Goal: Information Seeking & Learning: Learn about a topic

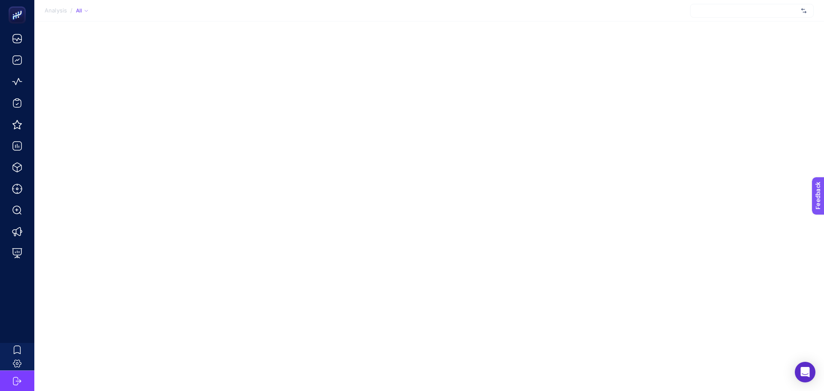
click at [696, 6] on div at bounding box center [752, 11] width 124 height 14
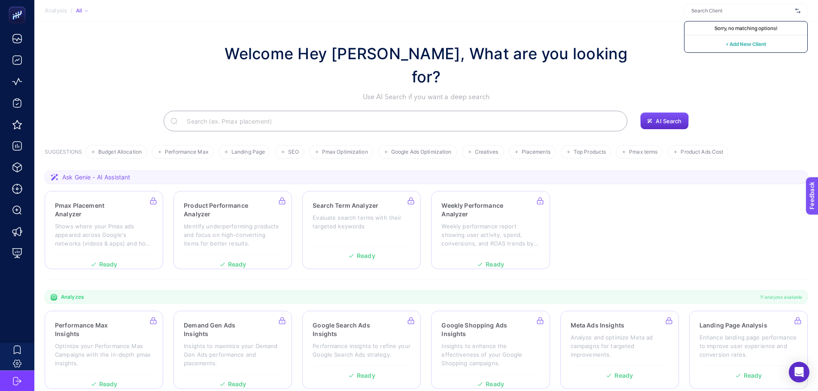
click at [624, 14] on section "Analysis / All Sorry, no matching options! + Add New Client" at bounding box center [425, 10] width 783 height 21
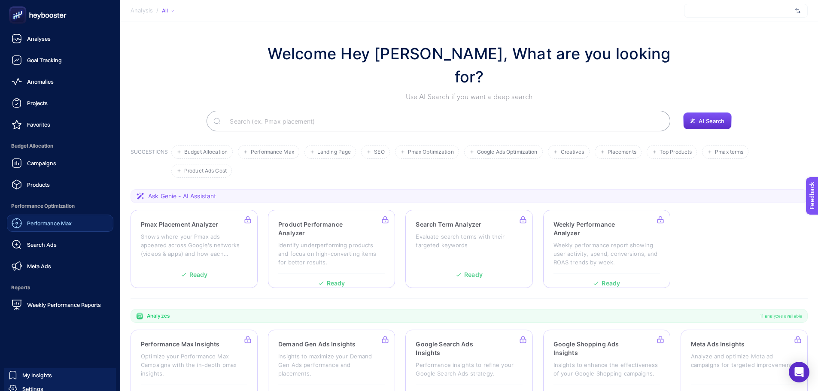
click at [36, 220] on span "Performance Max" at bounding box center [49, 223] width 45 height 7
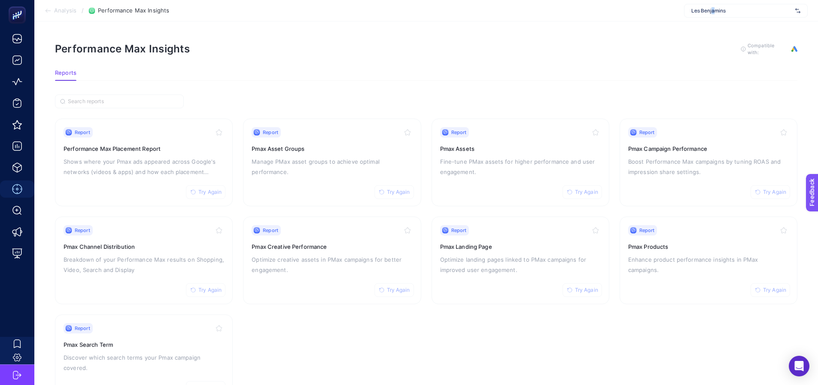
click at [712, 10] on span "Les Benjamins" at bounding box center [741, 10] width 100 height 7
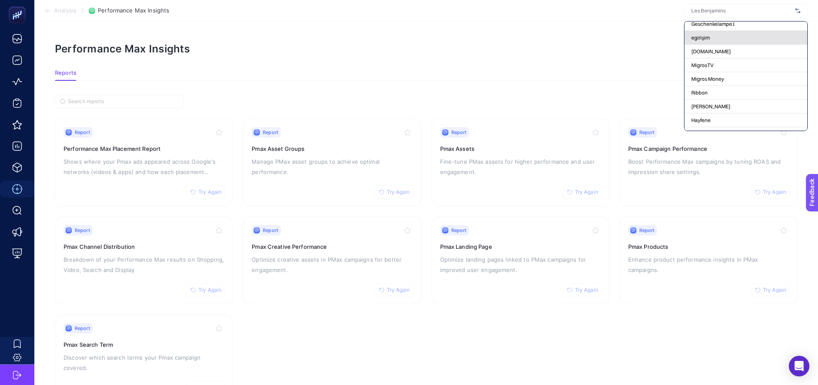
scroll to position [86, 0]
click at [560, 68] on section "Performance Max Insights To get quality results from this analysis, we recommen…" at bounding box center [426, 55] width 742 height 27
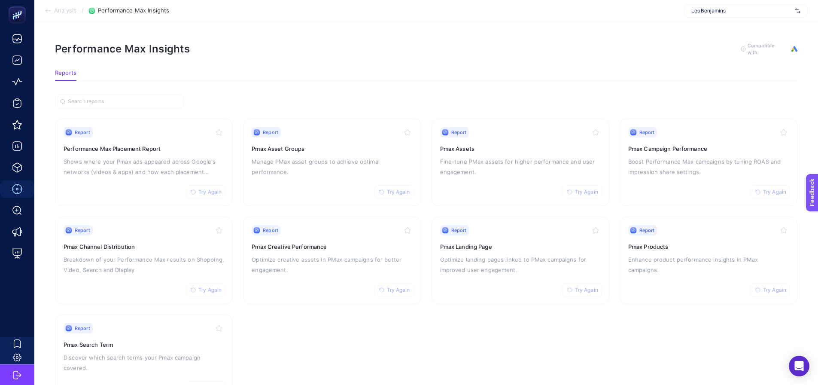
click at [615, 122] on section "Report Try Again Performance Max Placement Report Shows where your Pmax ads app…" at bounding box center [426, 259] width 742 height 283
click at [701, 16] on div "Les Benjamins" at bounding box center [746, 11] width 124 height 14
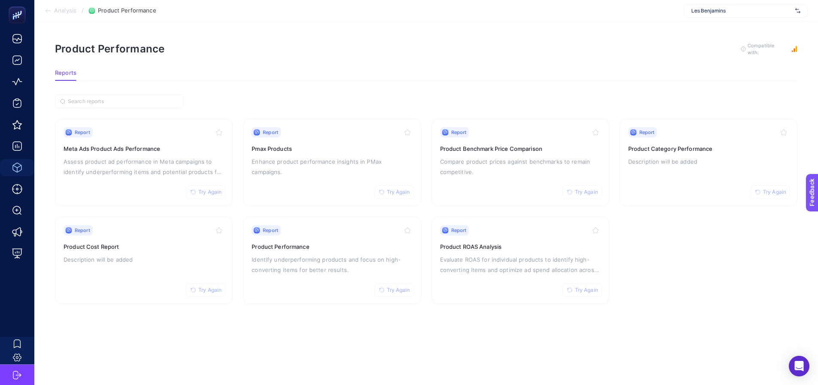
click at [726, 8] on span "Les Benjamins" at bounding box center [741, 10] width 100 height 7
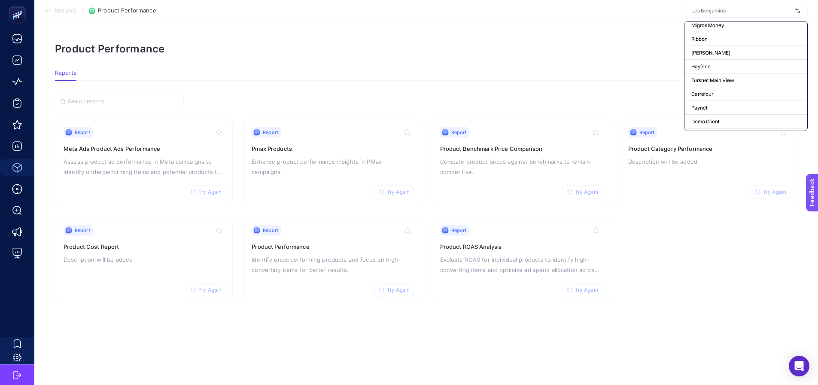
scroll to position [86, 0]
click at [575, 68] on section "Product Performance To get quality results from this analysis, we recommend tha…" at bounding box center [426, 55] width 742 height 27
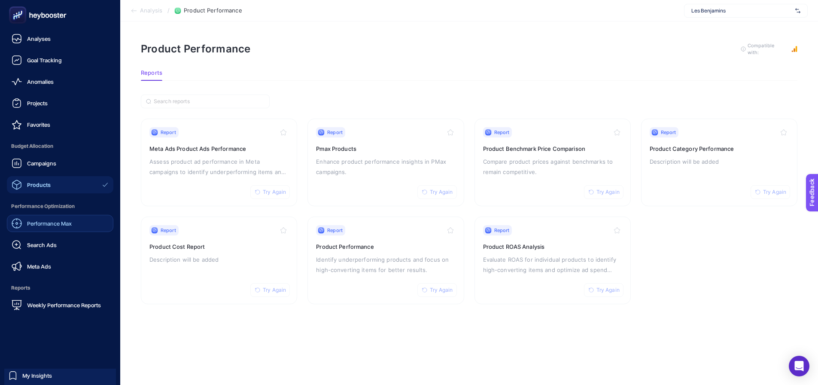
click at [15, 221] on icon at bounding box center [17, 223] width 10 height 10
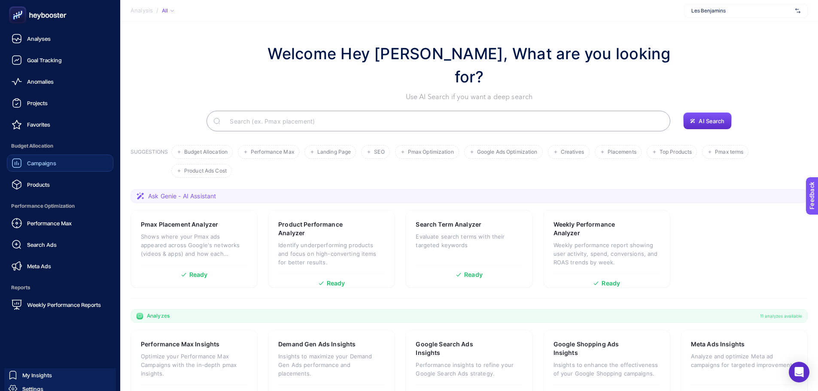
click at [30, 164] on span "Campaigns" at bounding box center [41, 163] width 29 height 7
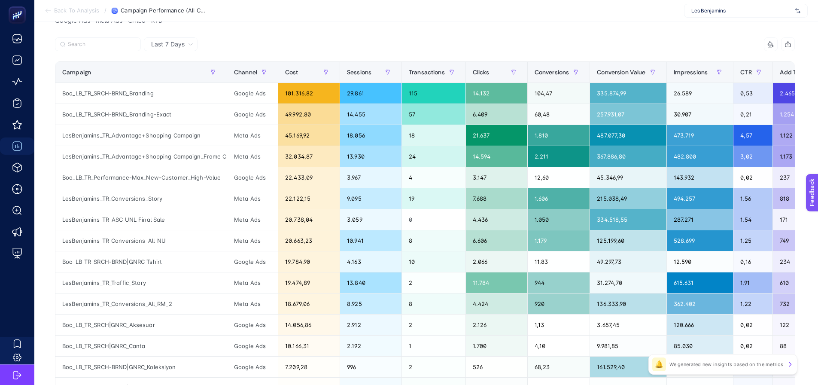
scroll to position [86, 0]
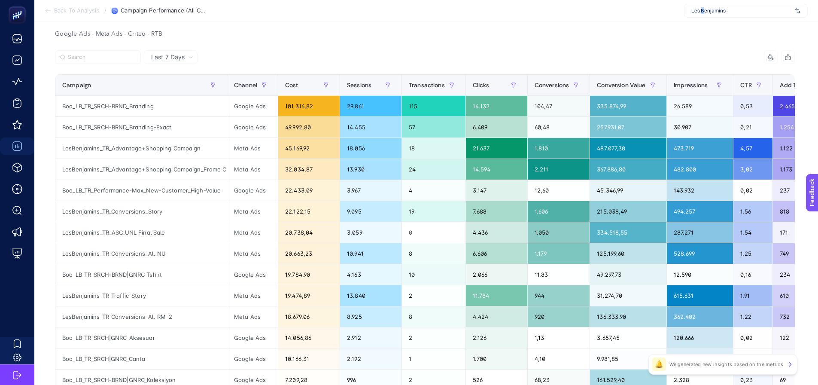
click at [706, 14] on div "Les Benjamins" at bounding box center [746, 11] width 124 height 14
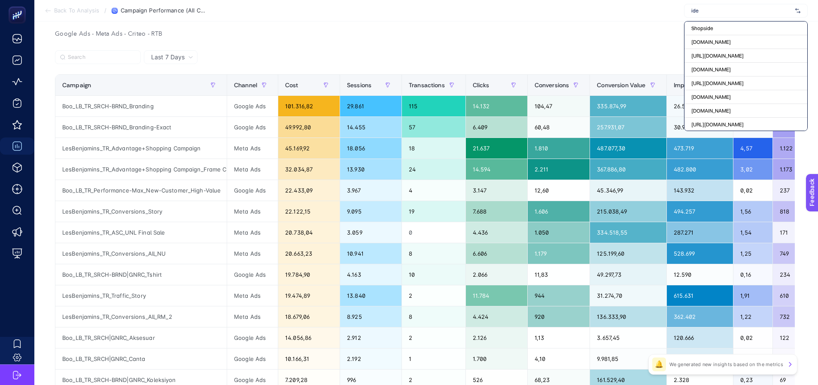
type input "idef"
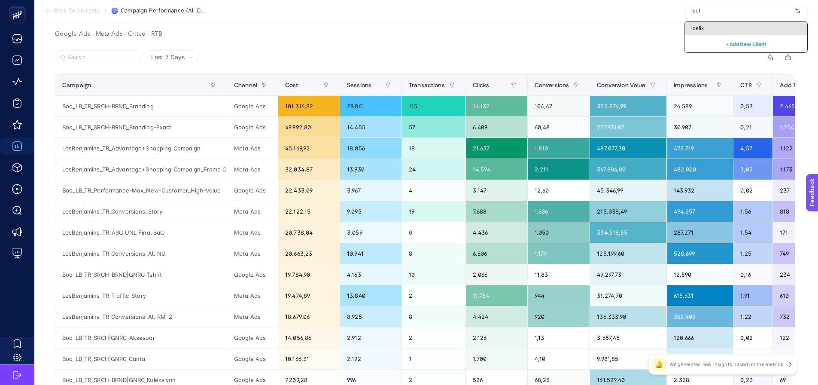
click at [709, 32] on div "idefix" at bounding box center [745, 28] width 123 height 14
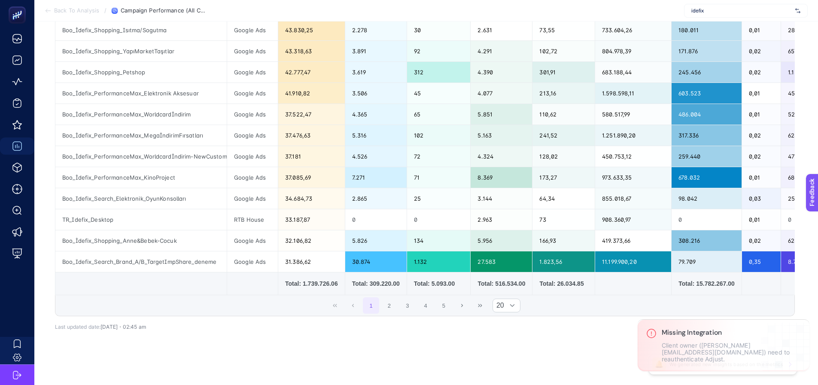
scroll to position [333, 0]
click at [694, 351] on p "Client owner (mustafa.celikel@dr.com.tr) need to reauthenticate Adjust." at bounding box center [723, 352] width 125 height 21
click at [803, 331] on icon "Close" at bounding box center [800, 327] width 7 height 7
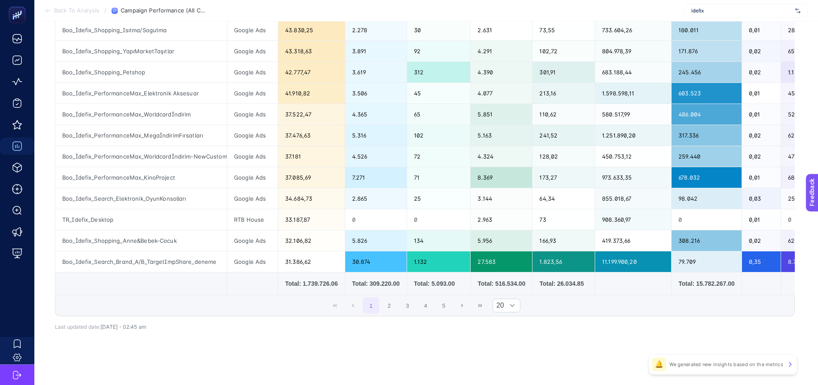
click at [628, 339] on div "16 items selected Campaign Channel Cost Sessions Transactions Clicks Conversion…" at bounding box center [424, 80] width 739 height 520
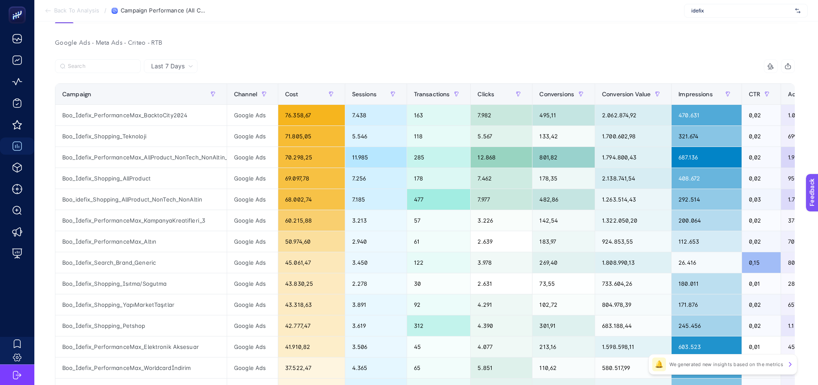
scroll to position [76, 0]
click at [772, 65] on icon at bounding box center [769, 66] width 4 height 4
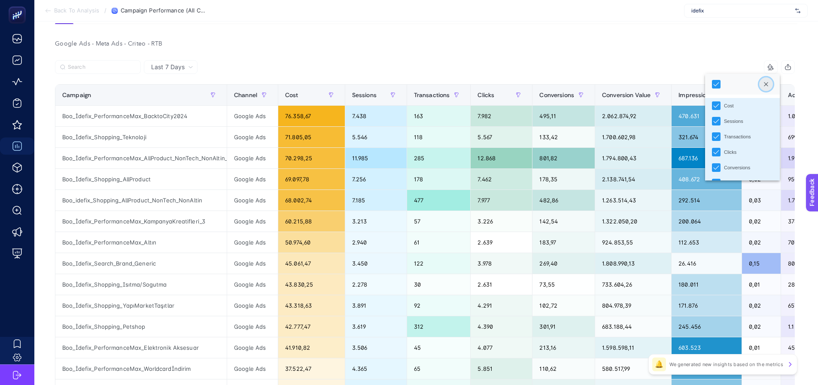
click at [773, 83] on button "Close" at bounding box center [766, 84] width 14 height 14
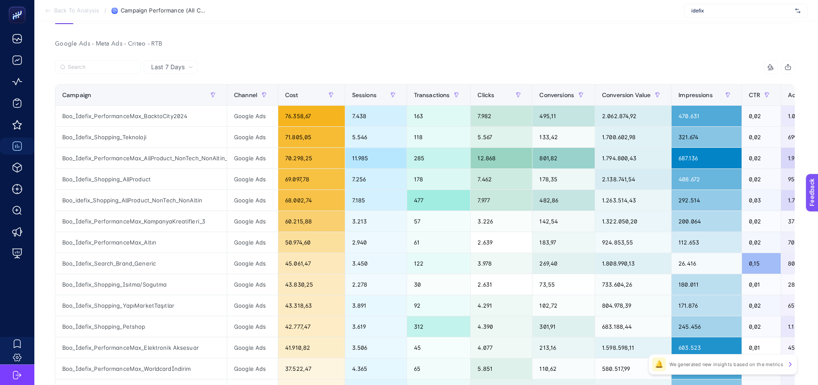
click at [175, 65] on span "Last 7 Days" at bounding box center [167, 67] width 33 height 9
click at [171, 96] on li "Last 30 Days" at bounding box center [170, 100] width 48 height 15
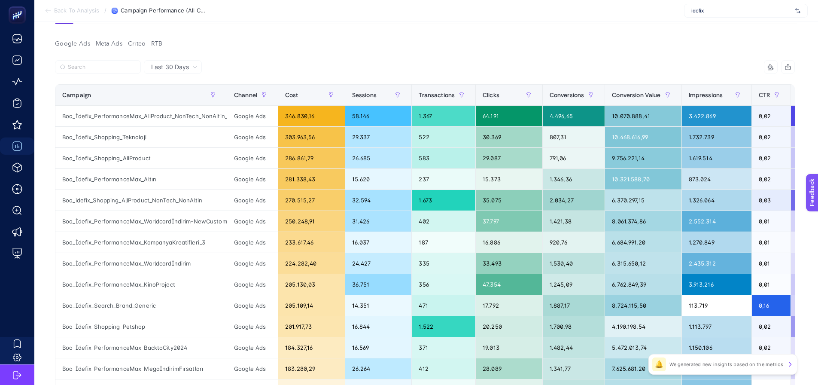
click at [290, 52] on div "Google Ads - Meta Ads - Criteo - RTB Last 30 Days 16 items selected Campaign Ch…" at bounding box center [424, 330] width 753 height 584
click at [774, 67] on icon at bounding box center [770, 67] width 7 height 7
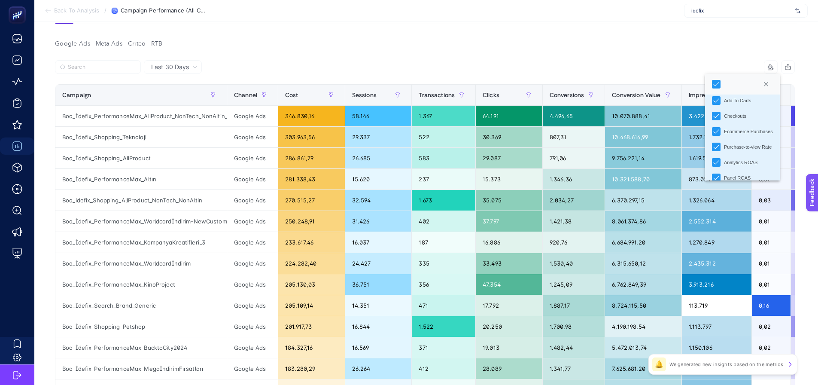
scroll to position [168, 0]
click at [737, 52] on div "Google Ads - Meta Ads - Criteo - RTB Last 30 Days 16 items selected Campaign Ch…" at bounding box center [424, 330] width 753 height 584
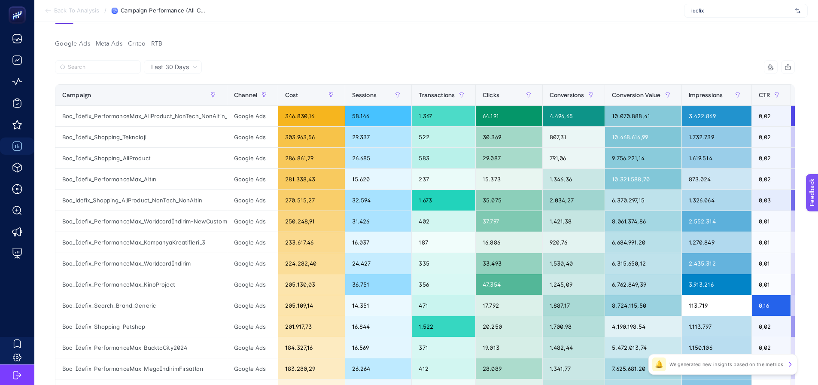
click at [791, 65] on icon "button" at bounding box center [787, 67] width 7 height 7
